Goal: Information Seeking & Learning: Learn about a topic

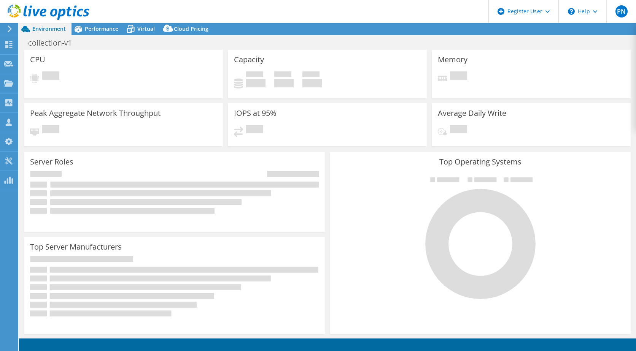
select select "USD"
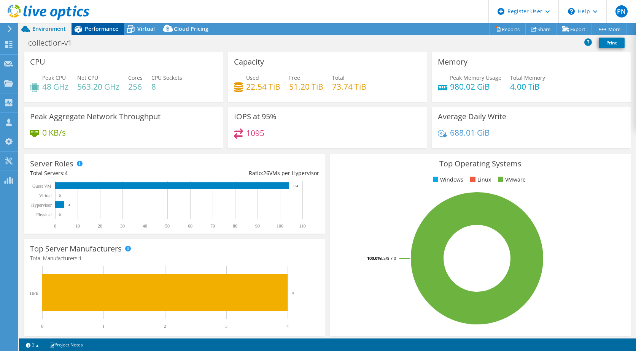
click at [98, 30] on span "Performance" at bounding box center [101, 28] width 33 height 7
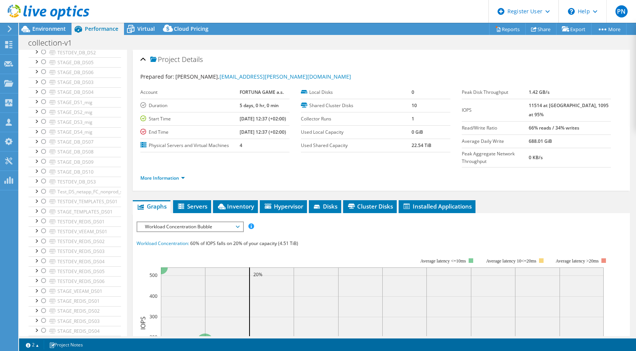
scroll to position [286, 0]
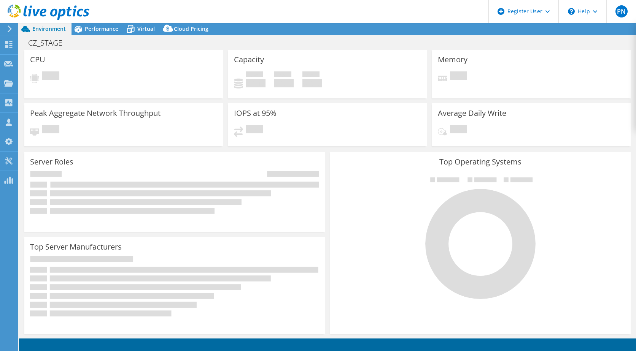
select select "USD"
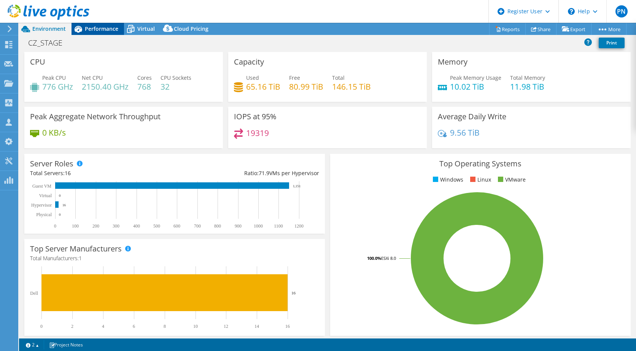
click at [101, 28] on span "Performance" at bounding box center [101, 28] width 33 height 7
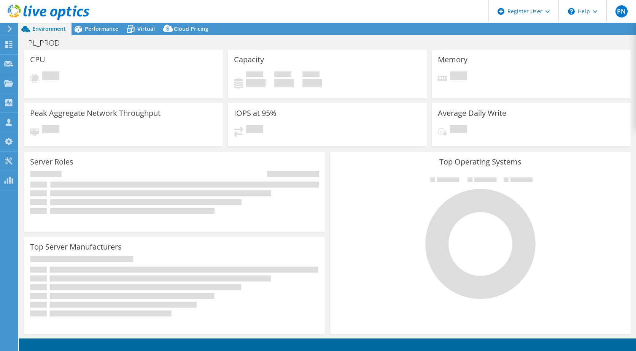
select select "USD"
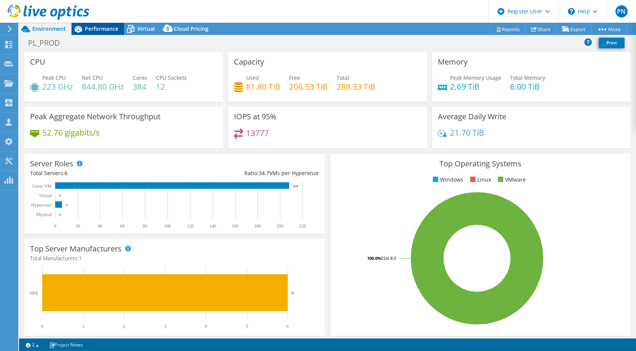
click at [99, 29] on span "Performance" at bounding box center [101, 28] width 33 height 7
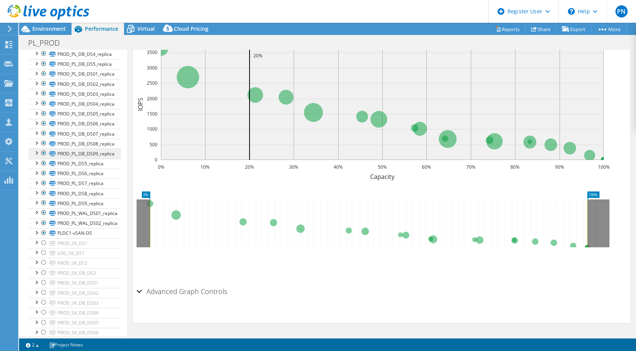
scroll to position [976, 0]
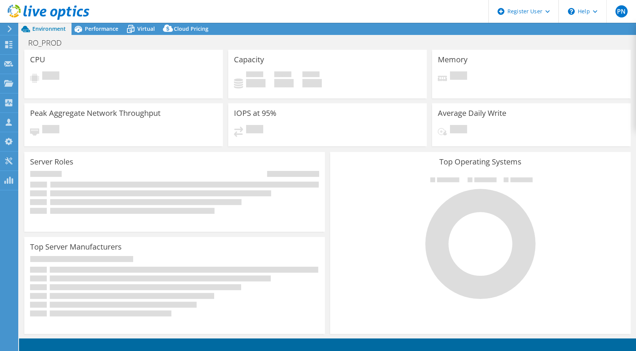
select select "USD"
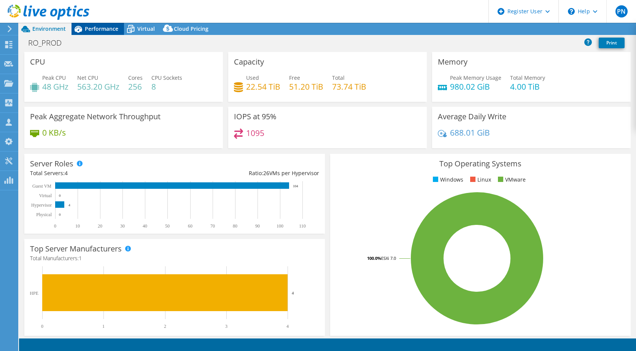
click at [87, 27] on span "Performance" at bounding box center [101, 28] width 33 height 7
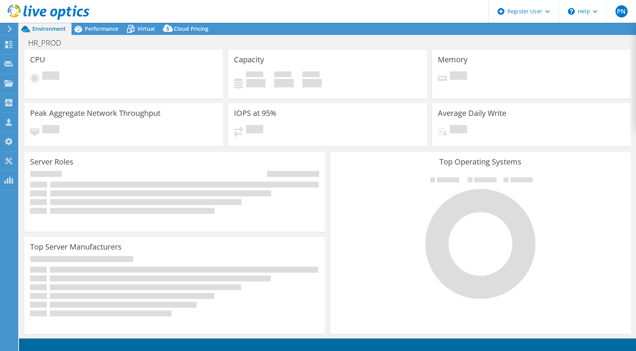
select select "USD"
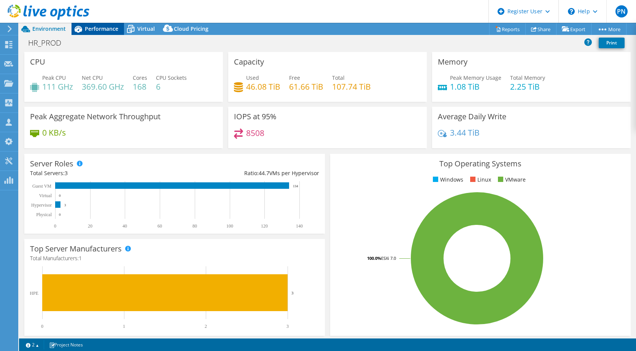
click at [95, 25] on div "Performance" at bounding box center [97, 29] width 52 height 12
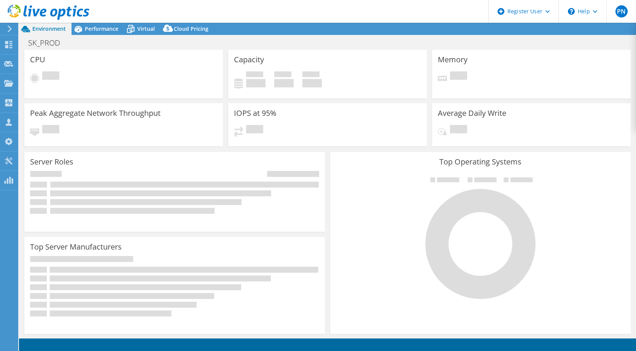
select select "USD"
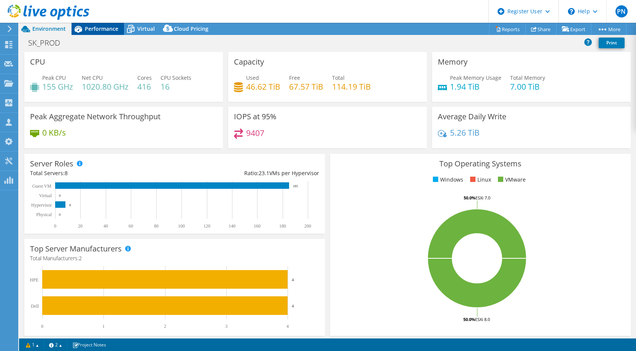
click at [94, 30] on span "Performance" at bounding box center [101, 28] width 33 height 7
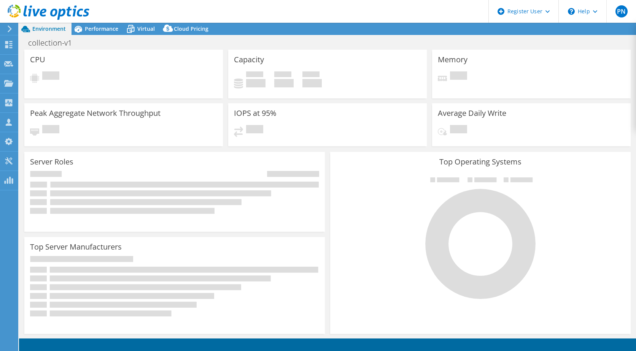
select select "USD"
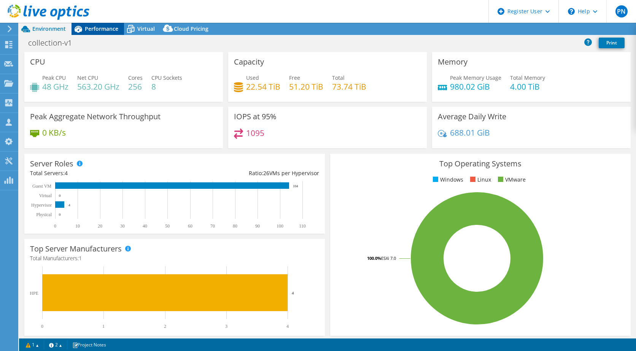
click at [94, 29] on span "Performance" at bounding box center [101, 28] width 33 height 7
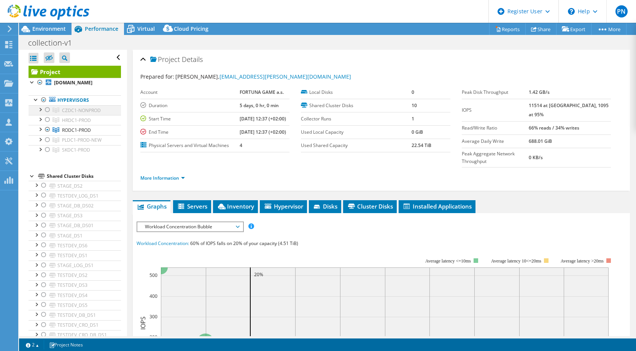
click at [41, 113] on div at bounding box center [40, 109] width 8 height 8
click at [39, 113] on div at bounding box center [40, 109] width 8 height 8
click at [46, 134] on div at bounding box center [48, 129] width 8 height 9
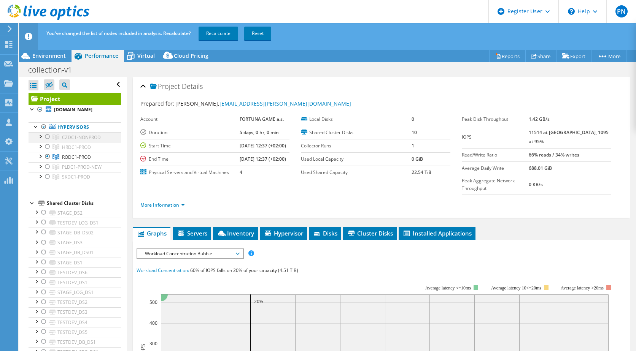
click at [46, 141] on div at bounding box center [48, 136] width 8 height 9
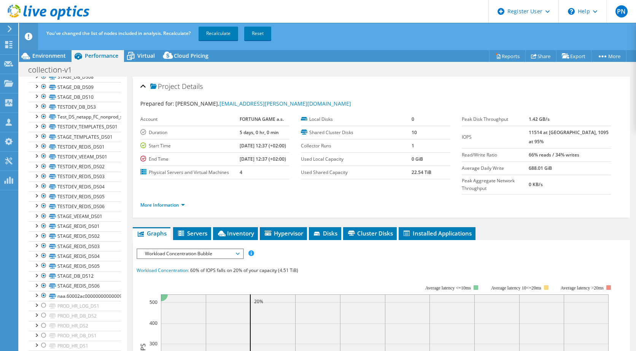
scroll to position [444, 0]
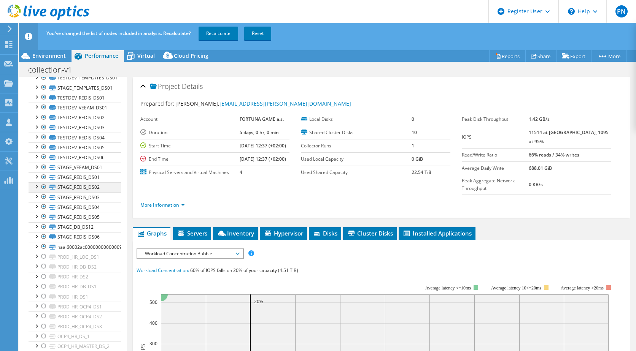
click at [43, 192] on div at bounding box center [44, 186] width 8 height 9
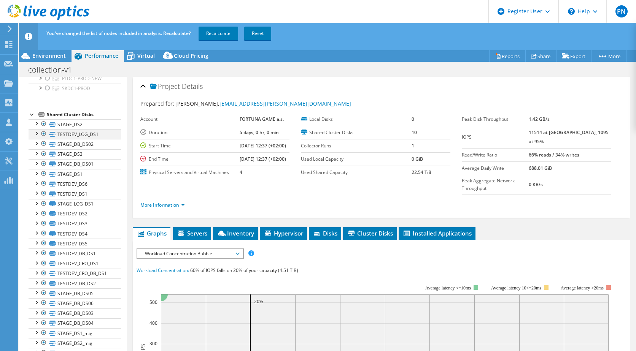
scroll to position [0, 0]
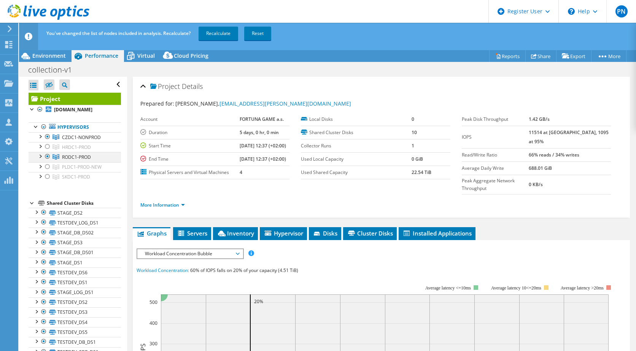
click at [46, 161] on div at bounding box center [48, 156] width 8 height 9
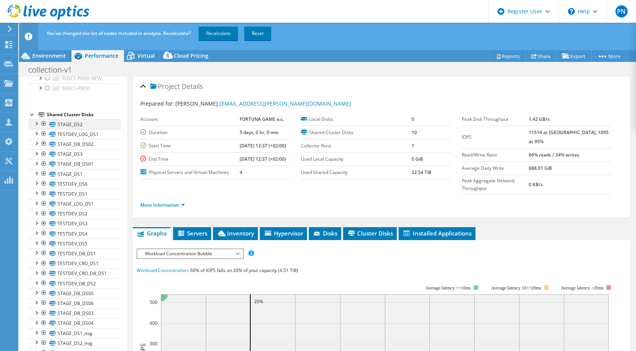
click at [44, 128] on div at bounding box center [44, 123] width 8 height 9
click at [43, 148] on div at bounding box center [44, 143] width 8 height 9
click at [43, 159] on div at bounding box center [44, 153] width 8 height 9
click at [43, 168] on div at bounding box center [44, 163] width 8 height 9
click at [43, 178] on div at bounding box center [44, 173] width 8 height 9
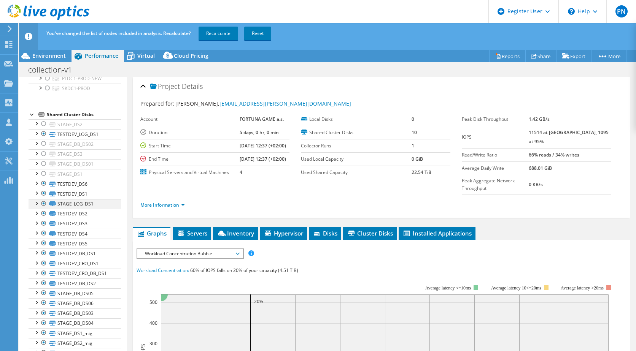
click at [42, 208] on div at bounding box center [44, 203] width 8 height 9
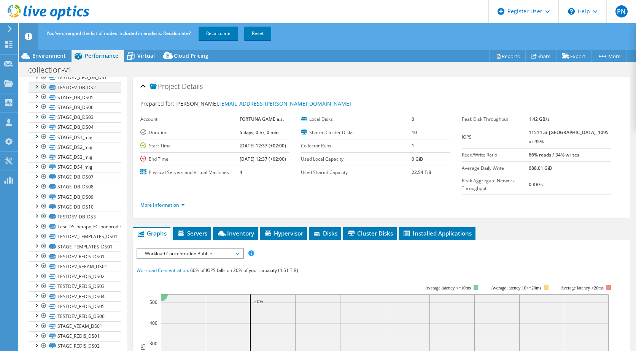
scroll to position [355, 0]
click at [43, 81] on div at bounding box center [44, 76] width 8 height 9
click at [41, 91] on div at bounding box center [44, 86] width 8 height 9
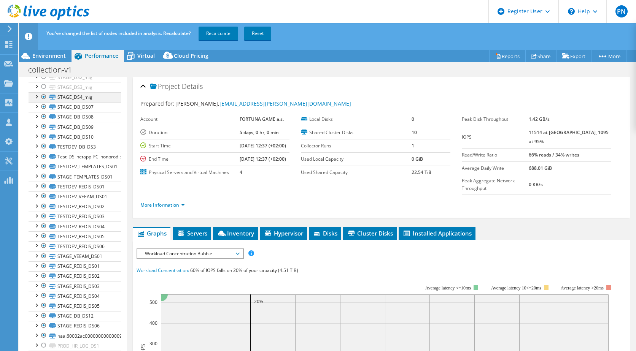
click at [44, 101] on div at bounding box center [44, 96] width 8 height 9
click at [41, 111] on div at bounding box center [44, 106] width 8 height 9
click at [43, 121] on div at bounding box center [44, 116] width 8 height 9
click at [41, 131] on div at bounding box center [44, 126] width 8 height 9
click at [43, 141] on div at bounding box center [44, 136] width 8 height 9
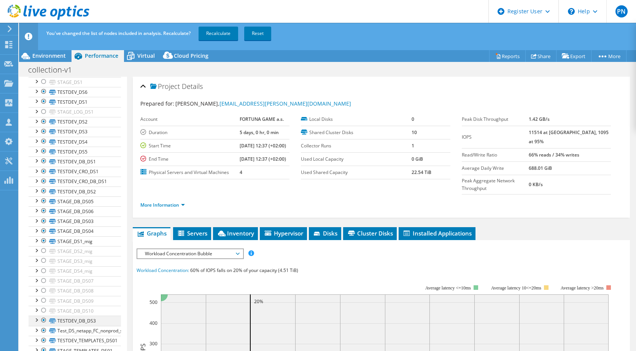
scroll to position [178, 0]
click at [43, 209] on div at bounding box center [44, 204] width 8 height 9
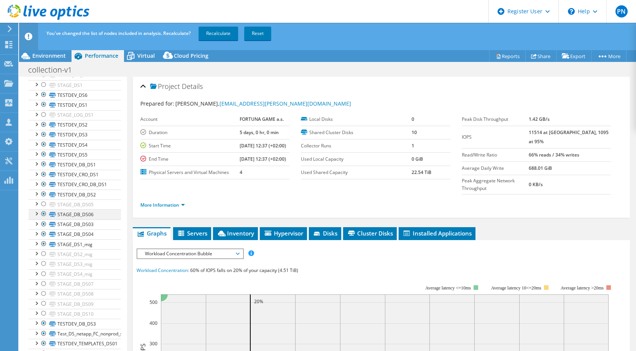
click at [43, 219] on div at bounding box center [44, 213] width 8 height 9
click at [42, 229] on div at bounding box center [44, 224] width 8 height 9
click at [46, 239] on div at bounding box center [44, 234] width 8 height 9
click at [44, 247] on div at bounding box center [44, 243] width 8 height 9
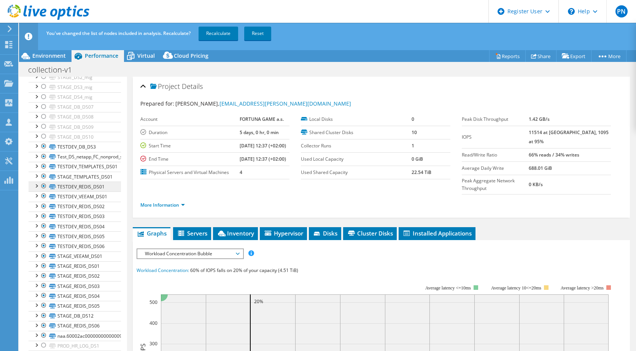
scroll to position [444, 0]
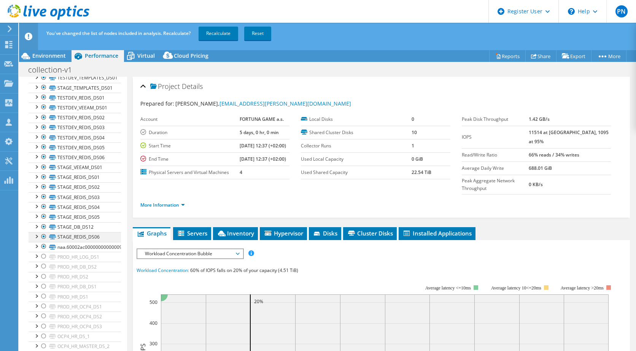
click at [43, 241] on div at bounding box center [44, 236] width 8 height 9
click at [43, 230] on div at bounding box center [44, 226] width 8 height 9
click at [43, 221] on div at bounding box center [44, 216] width 8 height 9
click at [43, 210] on div at bounding box center [44, 206] width 8 height 9
click at [43, 201] on div at bounding box center [44, 196] width 8 height 9
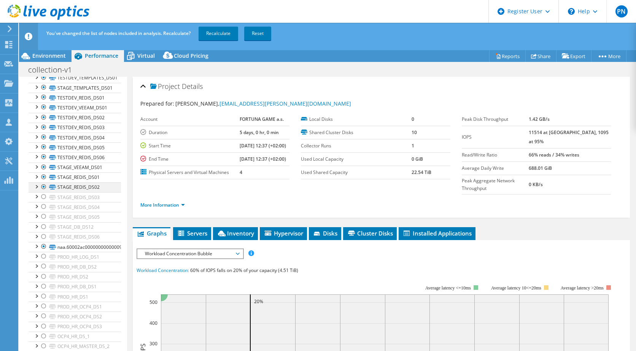
click at [43, 192] on div at bounding box center [44, 186] width 8 height 9
click at [43, 182] on div at bounding box center [44, 177] width 8 height 9
click at [44, 172] on div at bounding box center [44, 167] width 8 height 9
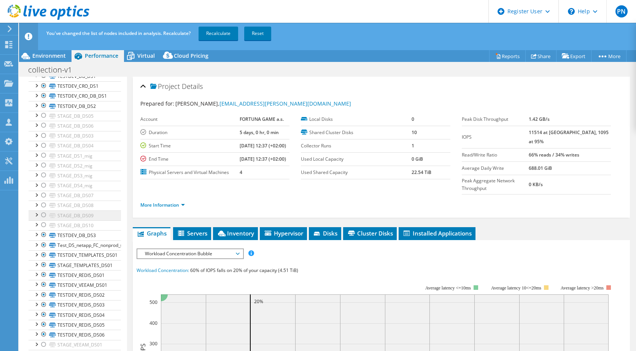
scroll to position [355, 0]
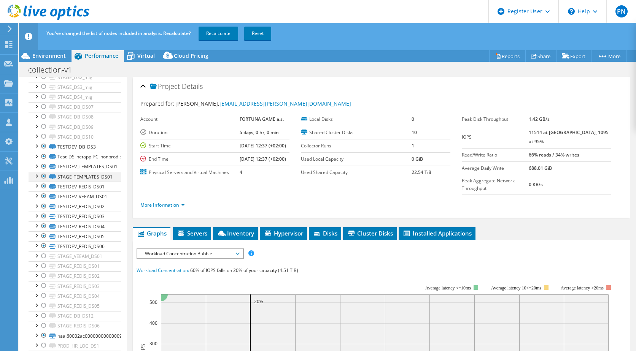
click at [43, 181] on div at bounding box center [44, 176] width 8 height 9
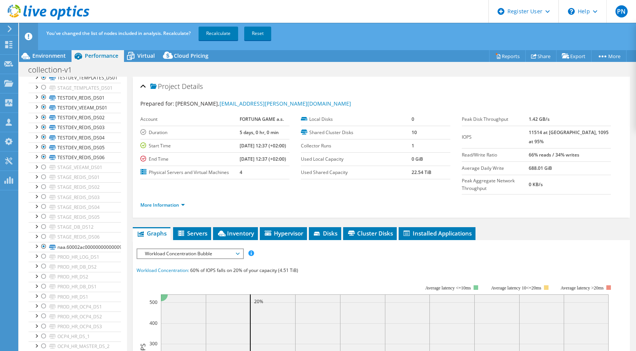
scroll to position [532, 0]
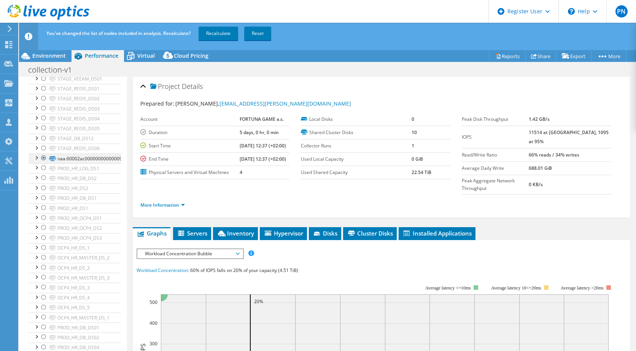
click at [44, 163] on div at bounding box center [44, 158] width 8 height 9
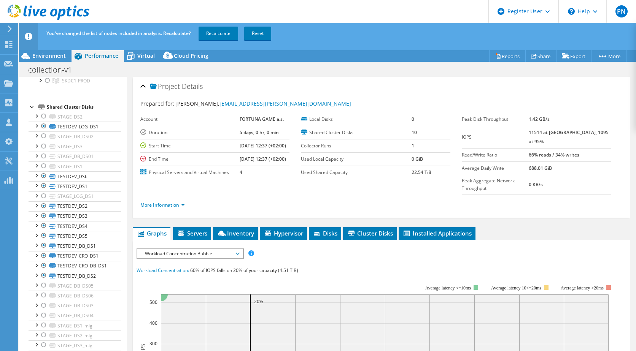
scroll to position [69, 0]
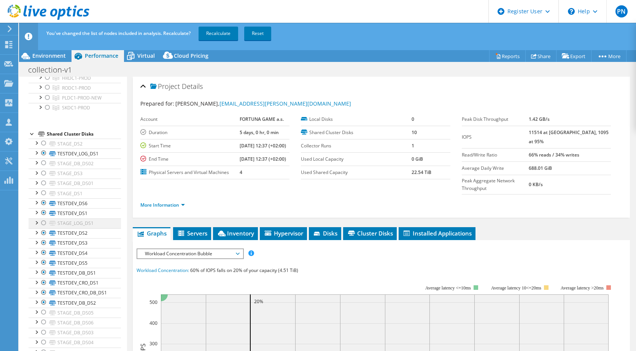
click at [42, 228] on div at bounding box center [44, 223] width 8 height 9
click at [43, 228] on div at bounding box center [44, 223] width 8 height 9
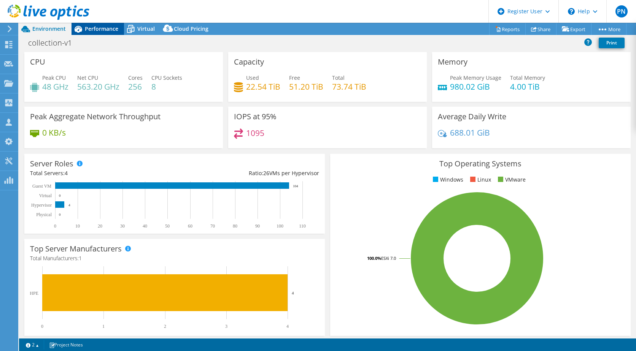
click at [107, 29] on span "Performance" at bounding box center [101, 28] width 33 height 7
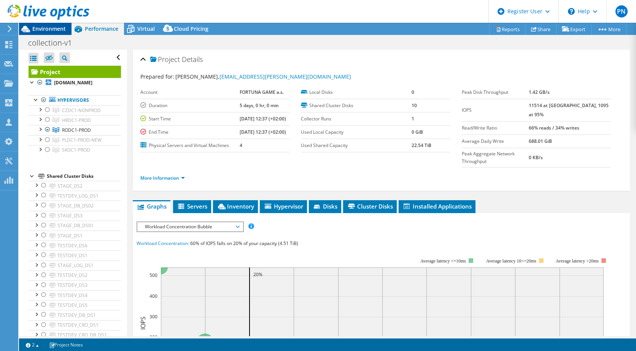
click at [60, 29] on span "Environment" at bounding box center [48, 28] width 33 height 7
